Goal: Information Seeking & Learning: Find contact information

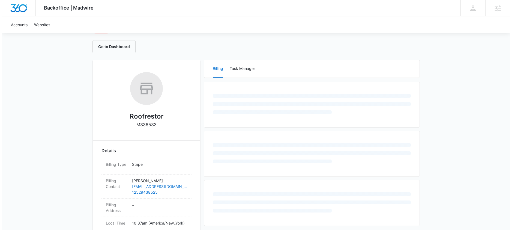
scroll to position [50, 0]
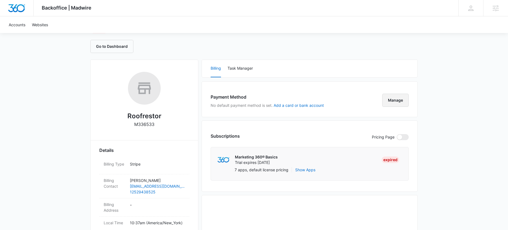
click at [408, 101] on button "Manage" at bounding box center [395, 100] width 26 height 13
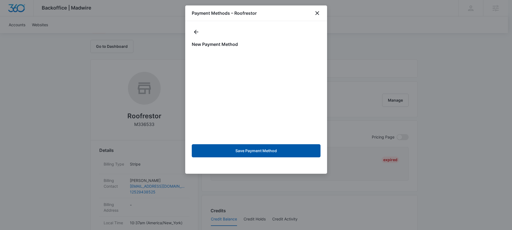
click at [281, 145] on button "Save Payment Method" at bounding box center [256, 150] width 129 height 13
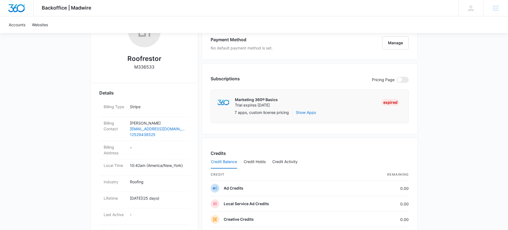
scroll to position [67, 0]
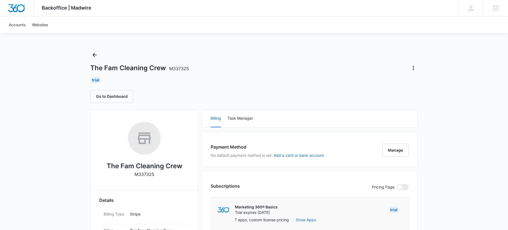
scroll to position [11, 0]
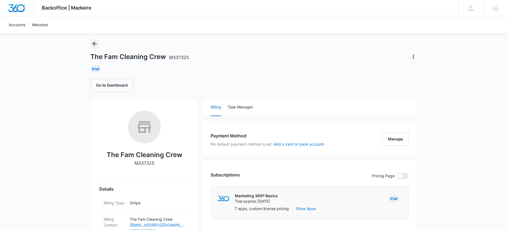
click at [92, 44] on icon "Back" at bounding box center [94, 43] width 7 height 7
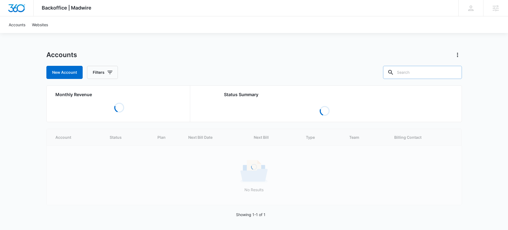
click at [417, 69] on input "text" at bounding box center [422, 72] width 79 height 13
type input "clean"
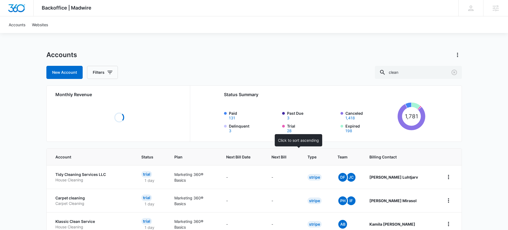
click at [287, 154] on span "Next Bill" at bounding box center [279, 157] width 15 height 6
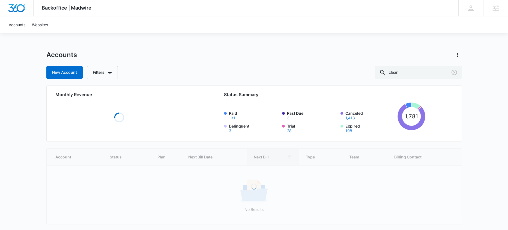
scroll to position [20, 0]
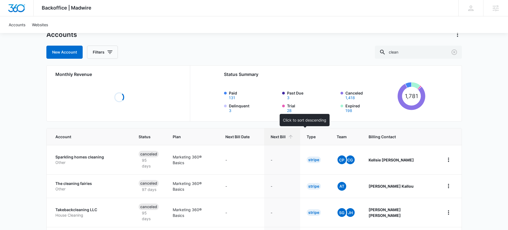
click at [286, 138] on span "Next Bill" at bounding box center [278, 137] width 15 height 6
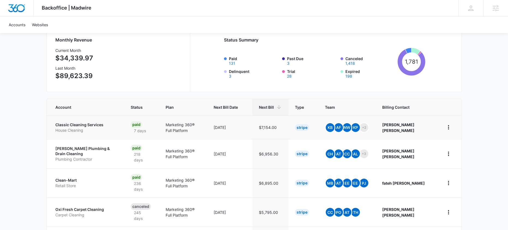
scroll to position [60, 0]
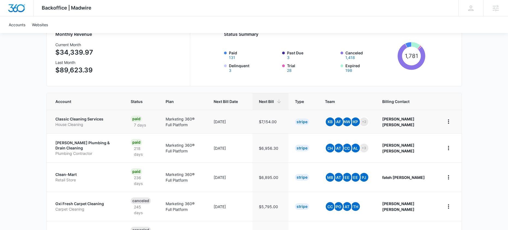
click at [95, 118] on p "Classic Cleaning Services" at bounding box center [86, 118] width 62 height 5
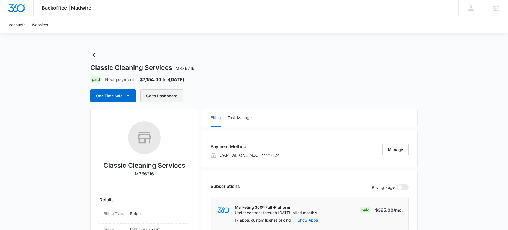
click at [164, 94] on button "Go to Dashboard" at bounding box center [161, 95] width 43 height 13
drag, startPoint x: 118, startPoint y: 67, endPoint x: 172, endPoint y: 67, distance: 53.2
click at [93, 52] on icon "Back" at bounding box center [94, 55] width 7 height 7
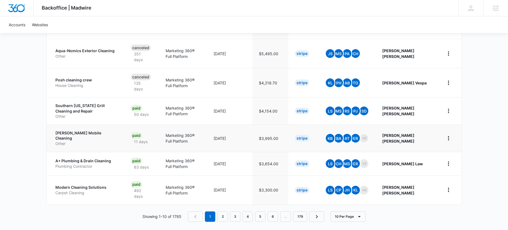
scroll to position [243, 0]
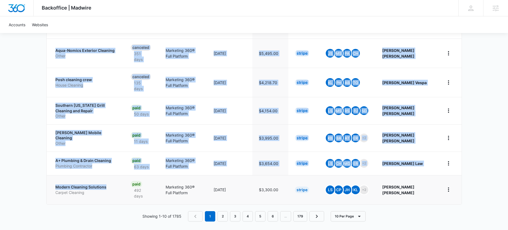
drag, startPoint x: 47, startPoint y: 184, endPoint x: 109, endPoint y: 185, distance: 61.2
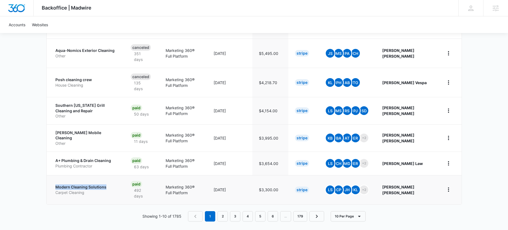
drag, startPoint x: 53, startPoint y: 183, endPoint x: 108, endPoint y: 184, distance: 55.1
click at [108, 184] on td "Modern Cleaning Solutions Carpet Cleaning" at bounding box center [86, 189] width 78 height 29
copy p "Modern Cleaning Solutions"
click at [96, 184] on p "Modern Cleaning Solutions" at bounding box center [86, 186] width 62 height 5
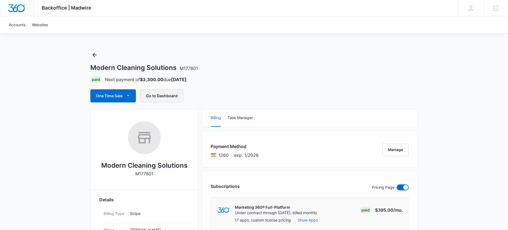
click at [167, 91] on button "Go to Dashboard" at bounding box center [161, 95] width 43 height 13
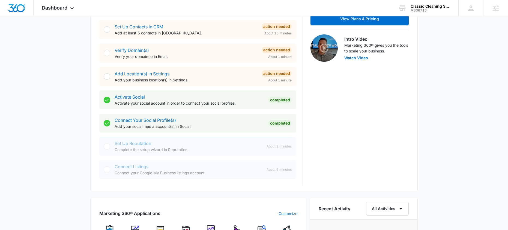
scroll to position [192, 0]
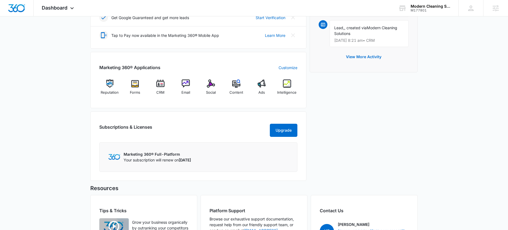
scroll to position [232, 0]
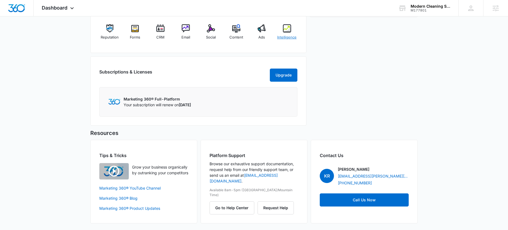
click at [289, 37] on span "Intelligence" at bounding box center [286, 37] width 19 height 5
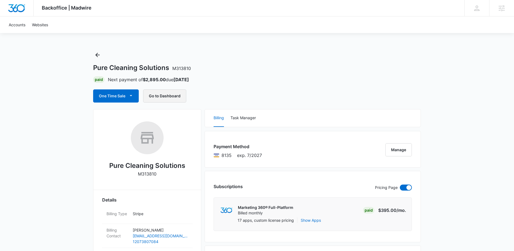
click at [173, 93] on button "Go to Dashboard" at bounding box center [164, 95] width 43 height 13
drag, startPoint x: 93, startPoint y: 69, endPoint x: 168, endPoint y: 66, distance: 75.4
copy h1 "Pure Cleaning Solutions"
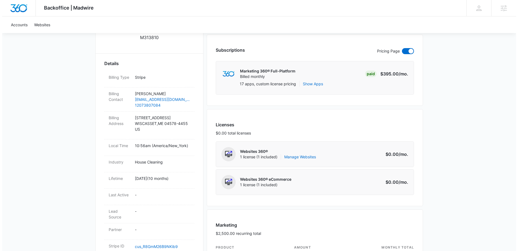
scroll to position [156, 0]
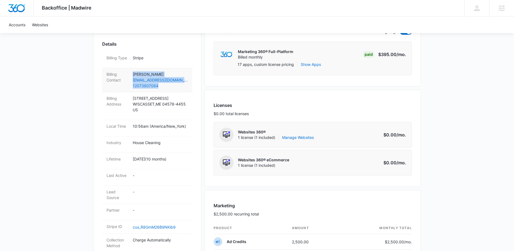
click at [168, 87] on div "Billing Contact Nicholas West purecleaningsolutionsme@gmail.com 12073807084" at bounding box center [147, 80] width 90 height 24
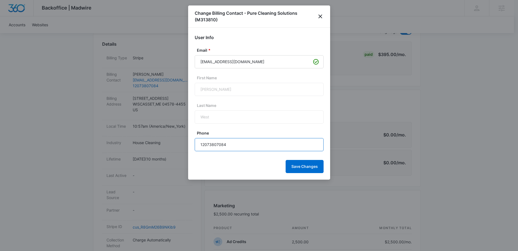
click at [230, 144] on input "12073807084" at bounding box center [259, 144] width 129 height 13
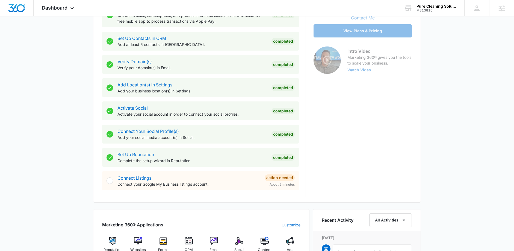
scroll to position [277, 0]
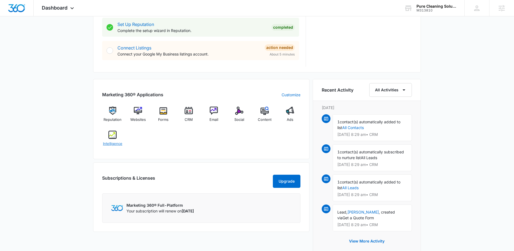
click at [117, 141] on span "Intelligence" at bounding box center [112, 143] width 19 height 5
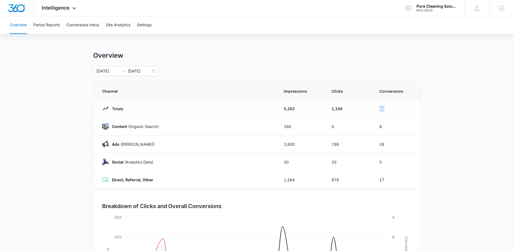
drag, startPoint x: 381, startPoint y: 110, endPoint x: 397, endPoint y: 114, distance: 17.1
click at [397, 114] on td "51" at bounding box center [397, 109] width 48 height 18
